Goal: Task Accomplishment & Management: Use online tool/utility

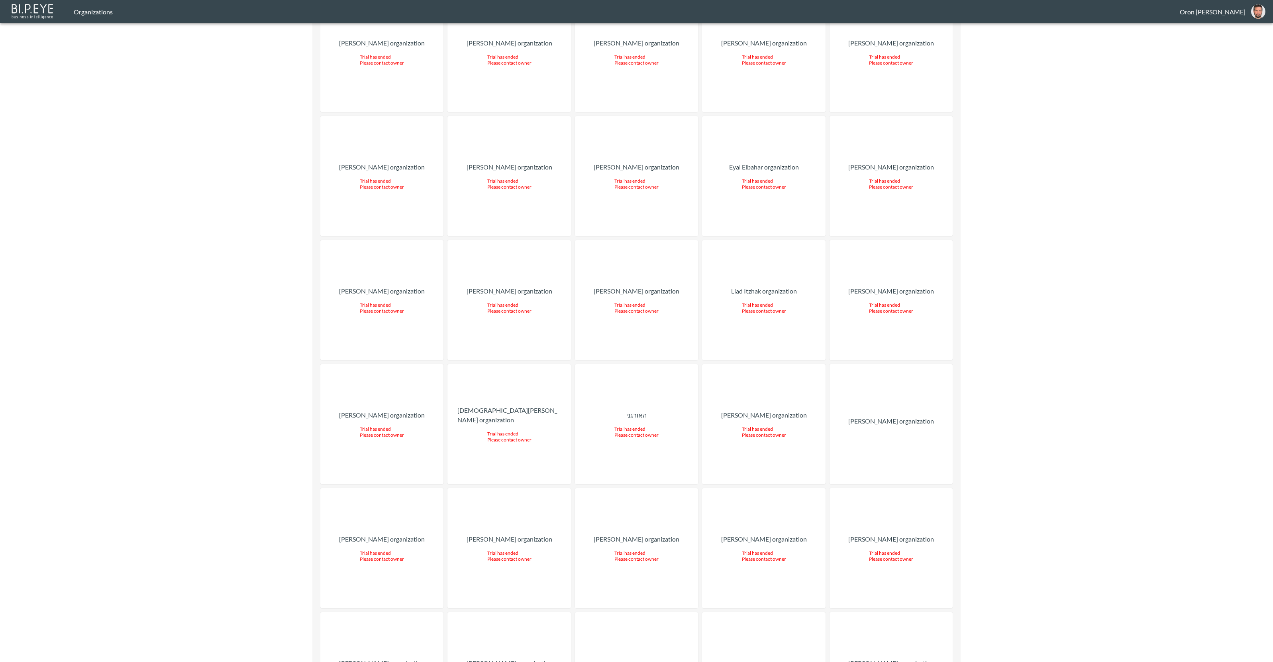
drag, startPoint x: 603, startPoint y: 331, endPoint x: 585, endPoint y: 332, distance: 18.4
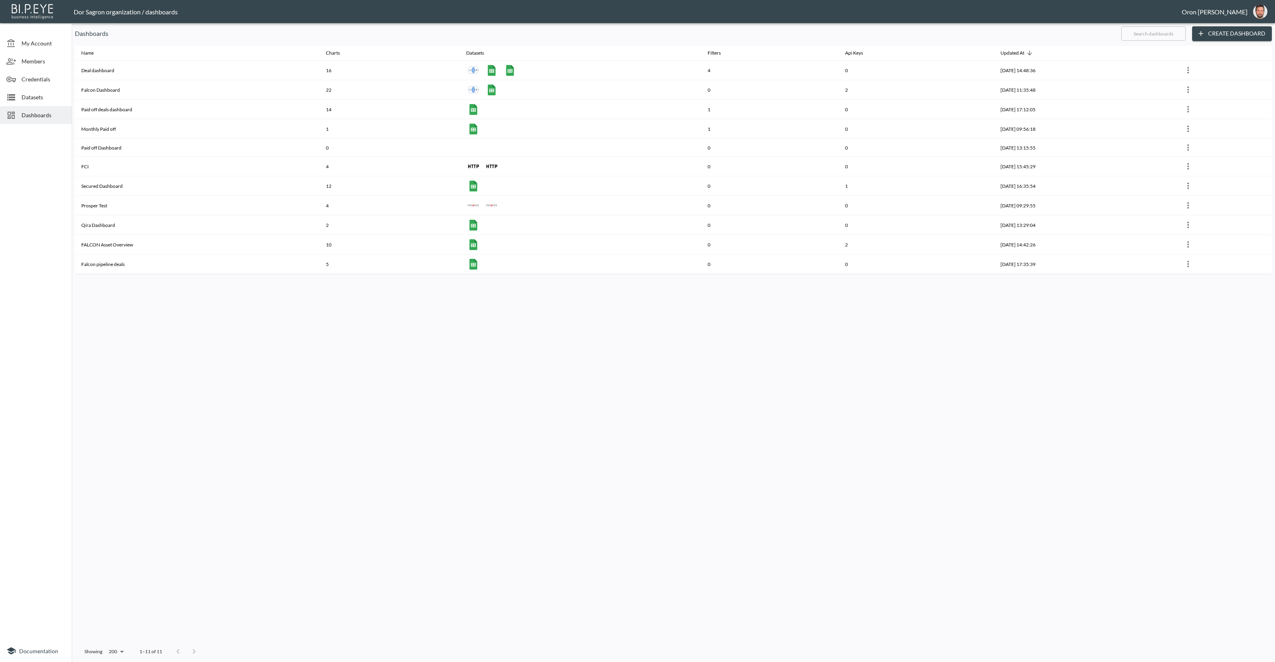
click at [38, 99] on span "Datasets" at bounding box center [44, 97] width 44 height 8
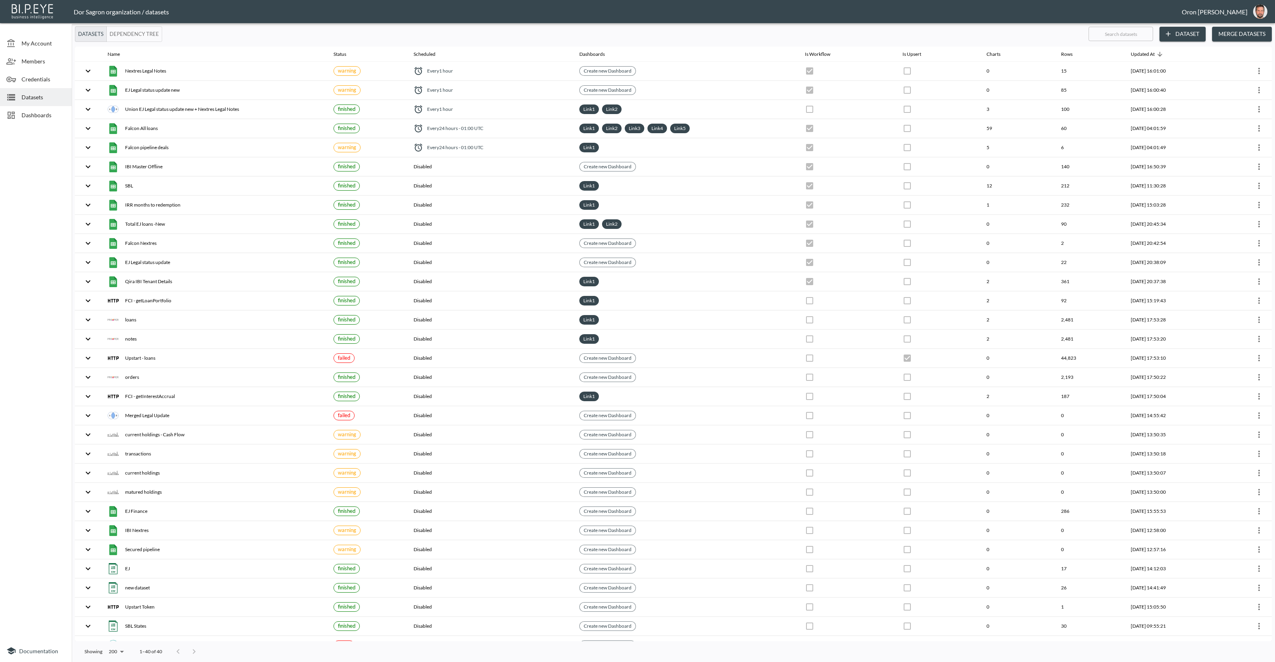
click at [1241, 39] on button "Merge Datasets" at bounding box center [1242, 34] width 60 height 15
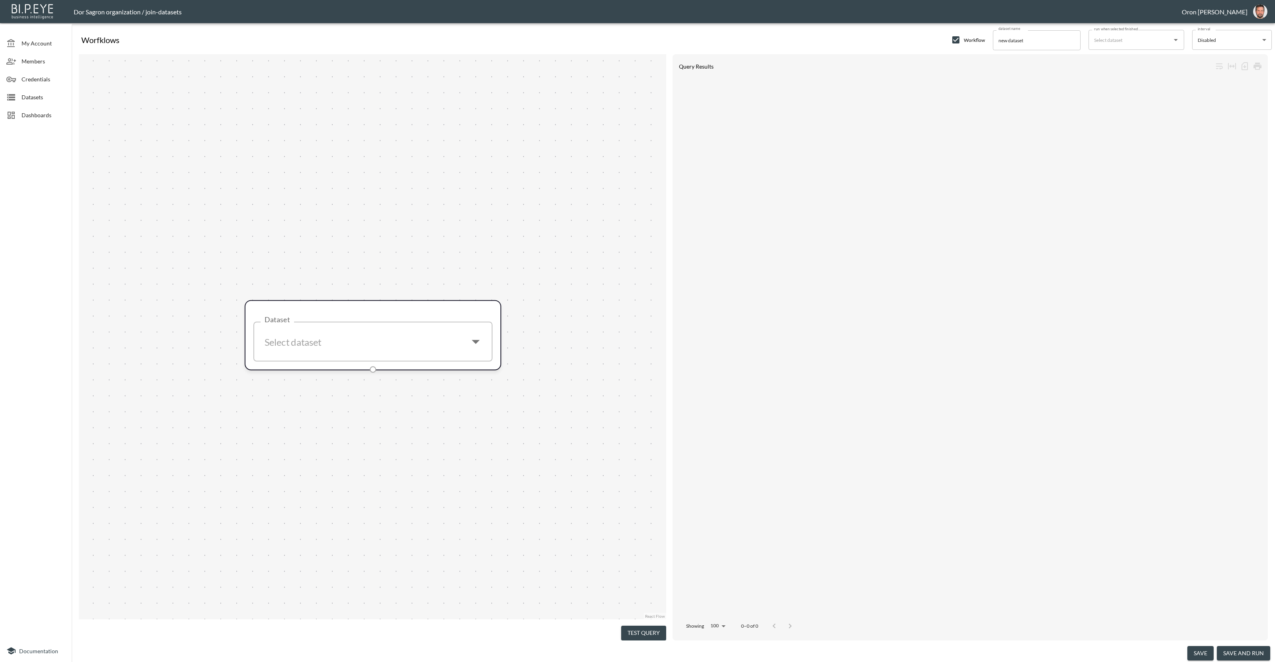
click at [47, 94] on span "Datasets" at bounding box center [44, 97] width 44 height 8
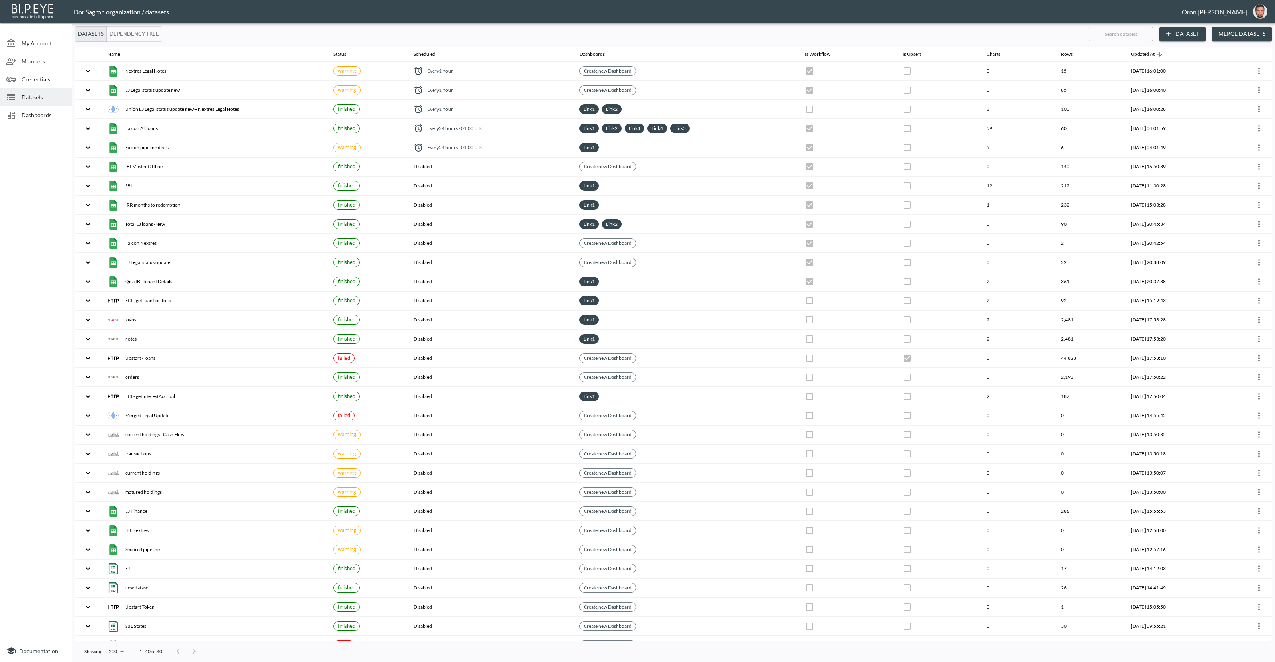
checkbox input "false"
checkbox input "true"
checkbox input "false"
